Goal: Transaction & Acquisition: Obtain resource

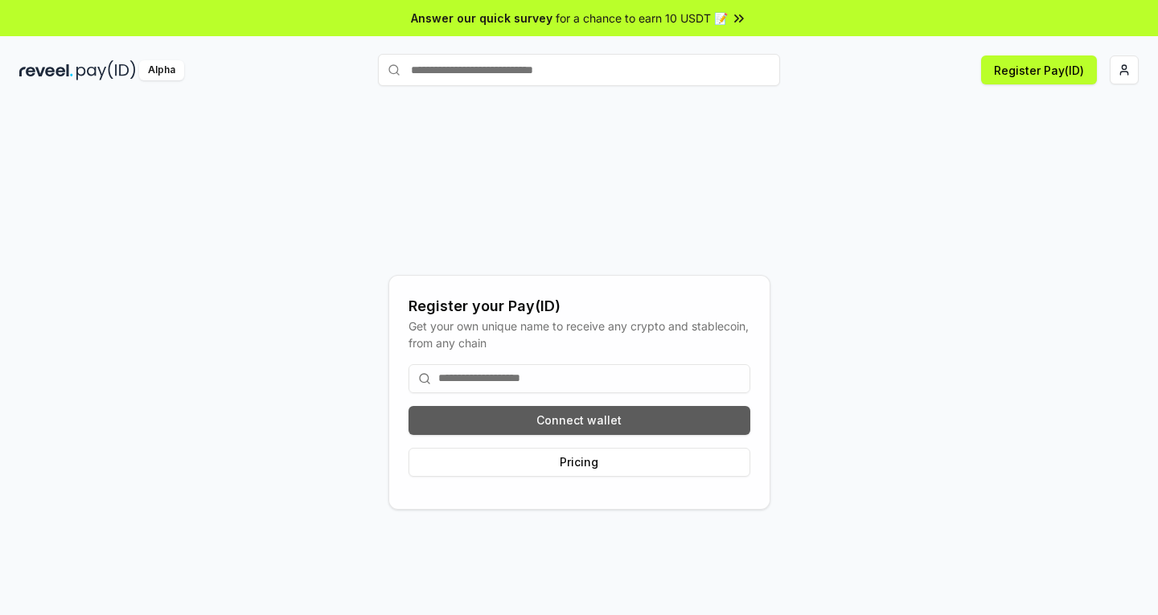
click at [593, 425] on button "Connect wallet" at bounding box center [579, 420] width 342 height 29
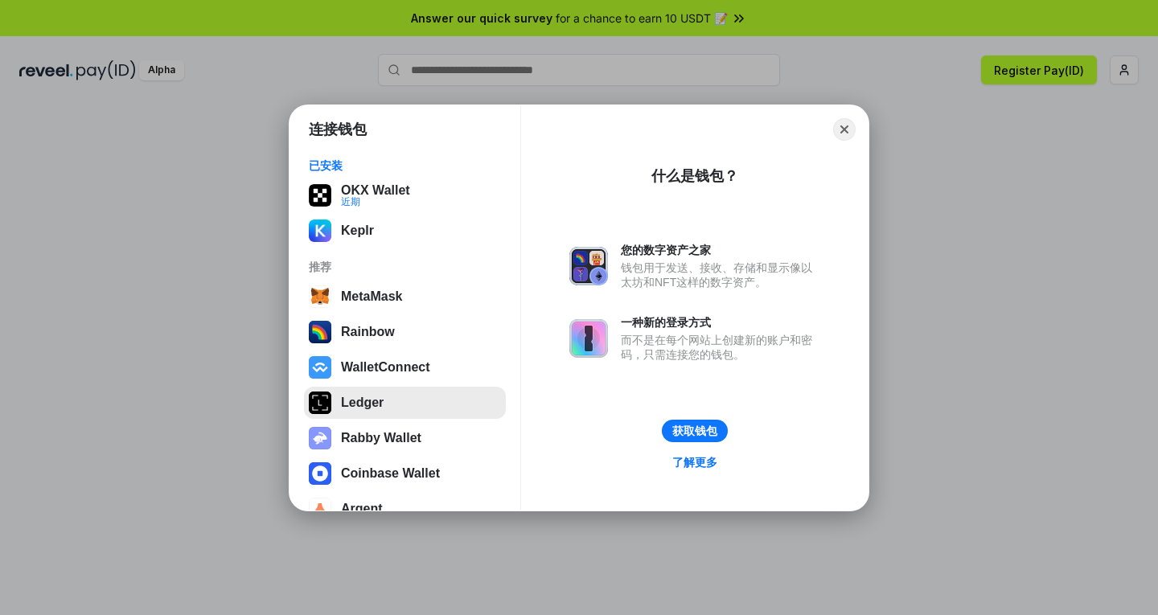
scroll to position [31, 0]
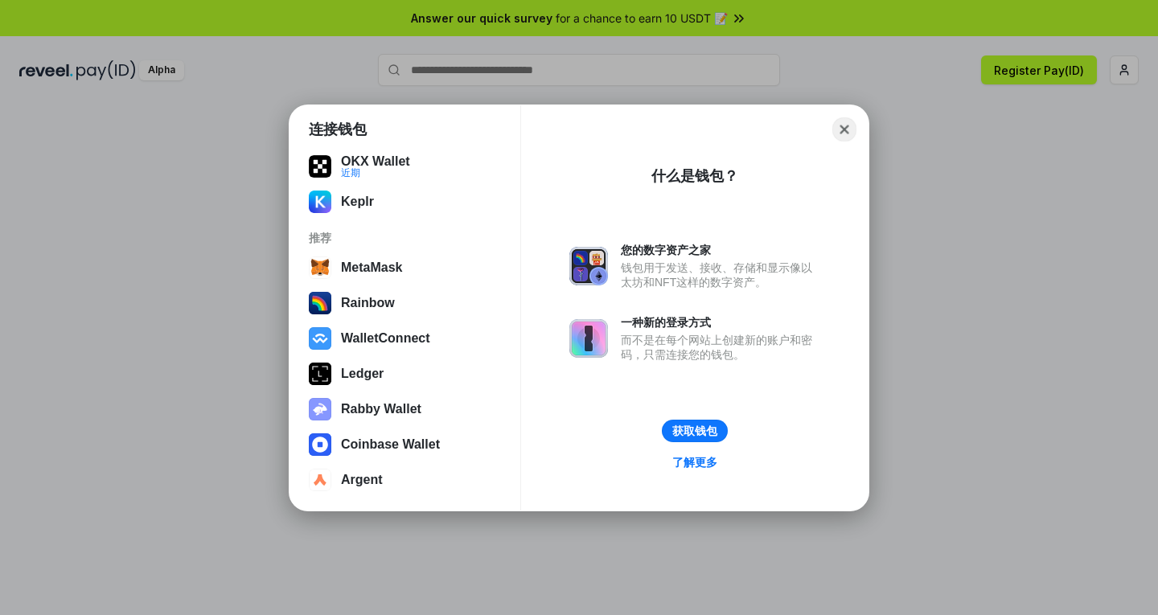
click at [844, 125] on button "Close" at bounding box center [844, 129] width 25 height 25
